Goal: Task Accomplishment & Management: Manage account settings

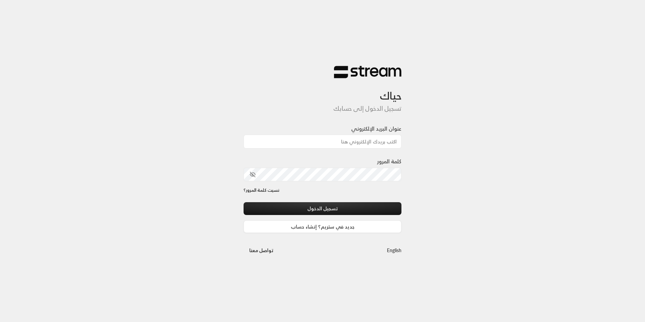
type input "[EMAIL_ADDRESS][DOMAIN_NAME]"
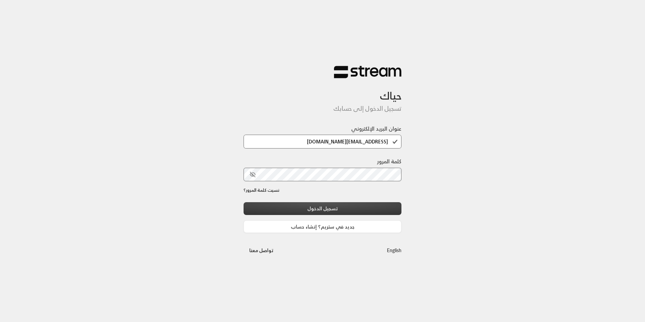
click at [358, 209] on button "تسجيل الدخول" at bounding box center [322, 208] width 158 height 12
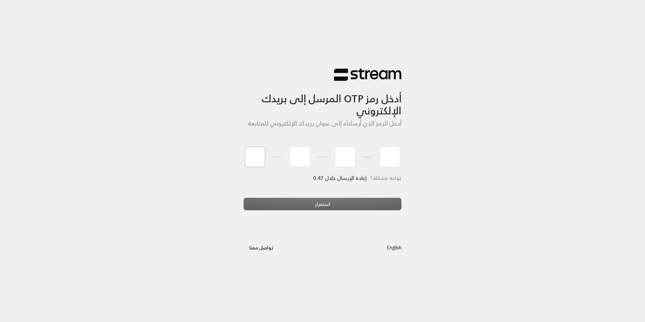
type input "4"
type input "2"
type input "8"
